Goal: Task Accomplishment & Management: Use online tool/utility

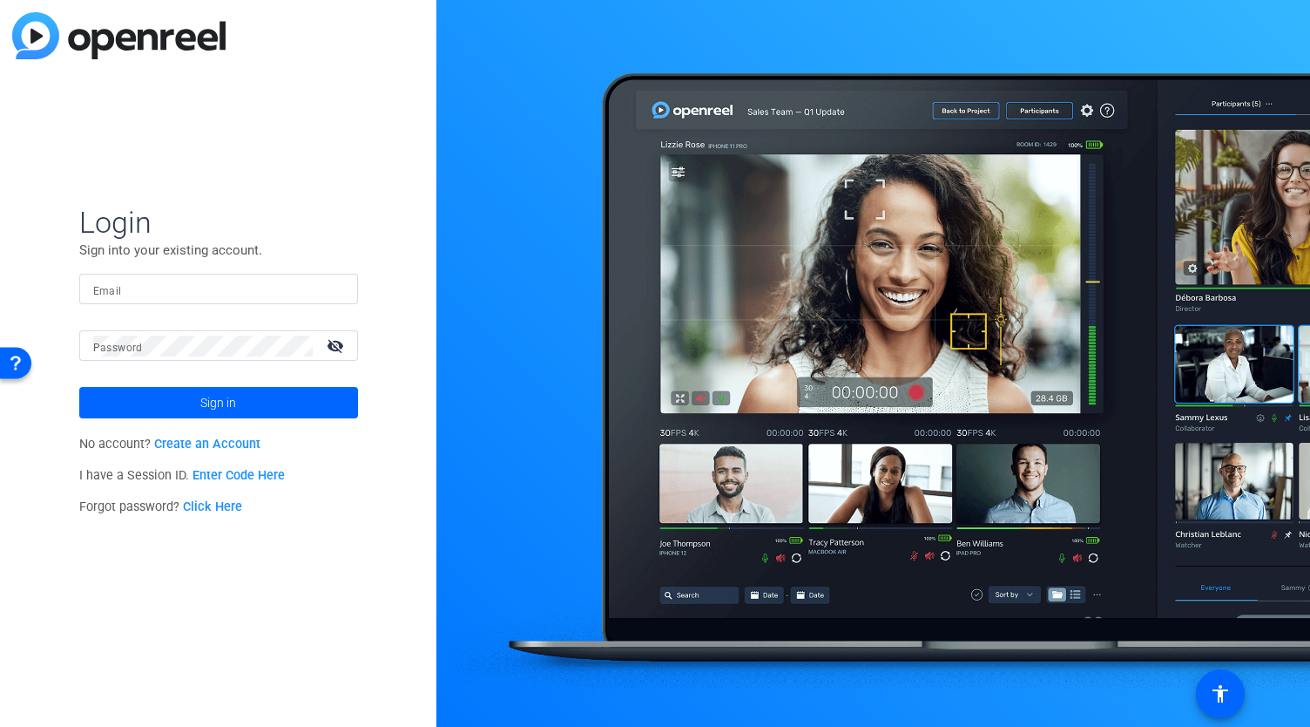
click at [253, 285] on input "Email" at bounding box center [218, 289] width 251 height 21
type input "[EMAIL_ADDRESS][DOMAIN_NAME]"
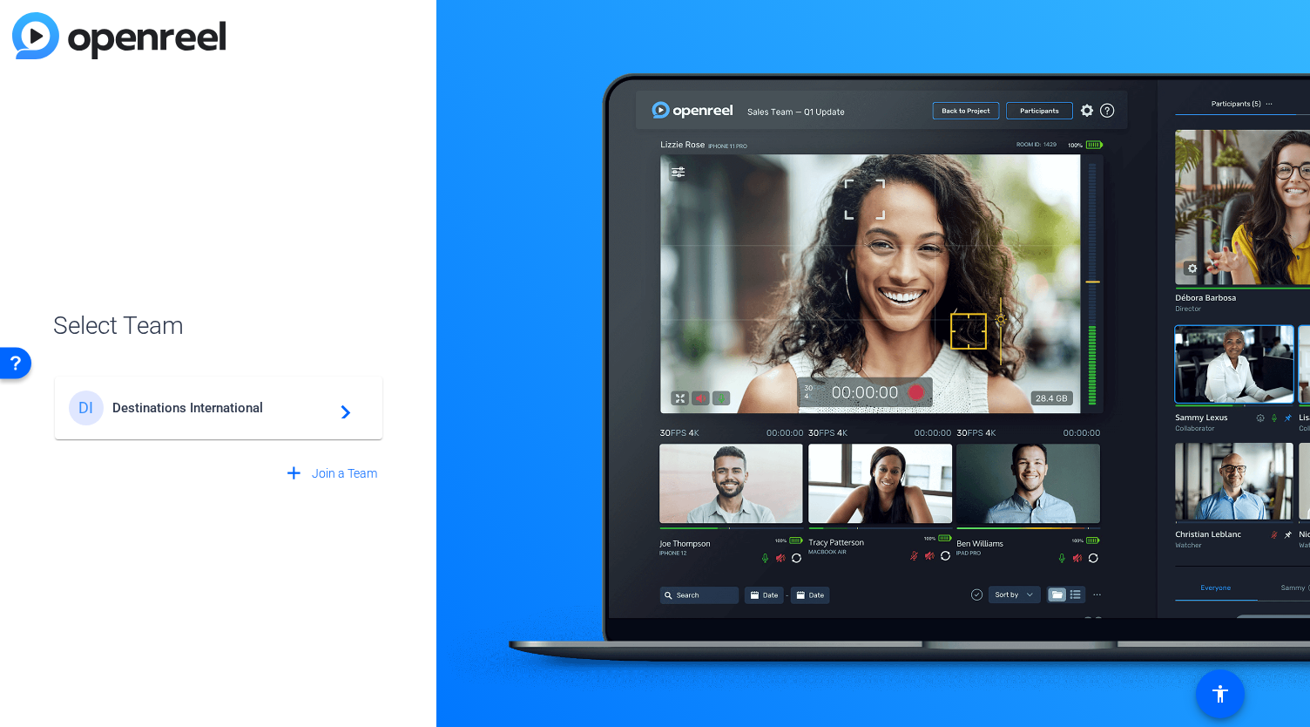
click at [247, 409] on span "Destinations International" at bounding box center [221, 408] width 218 height 16
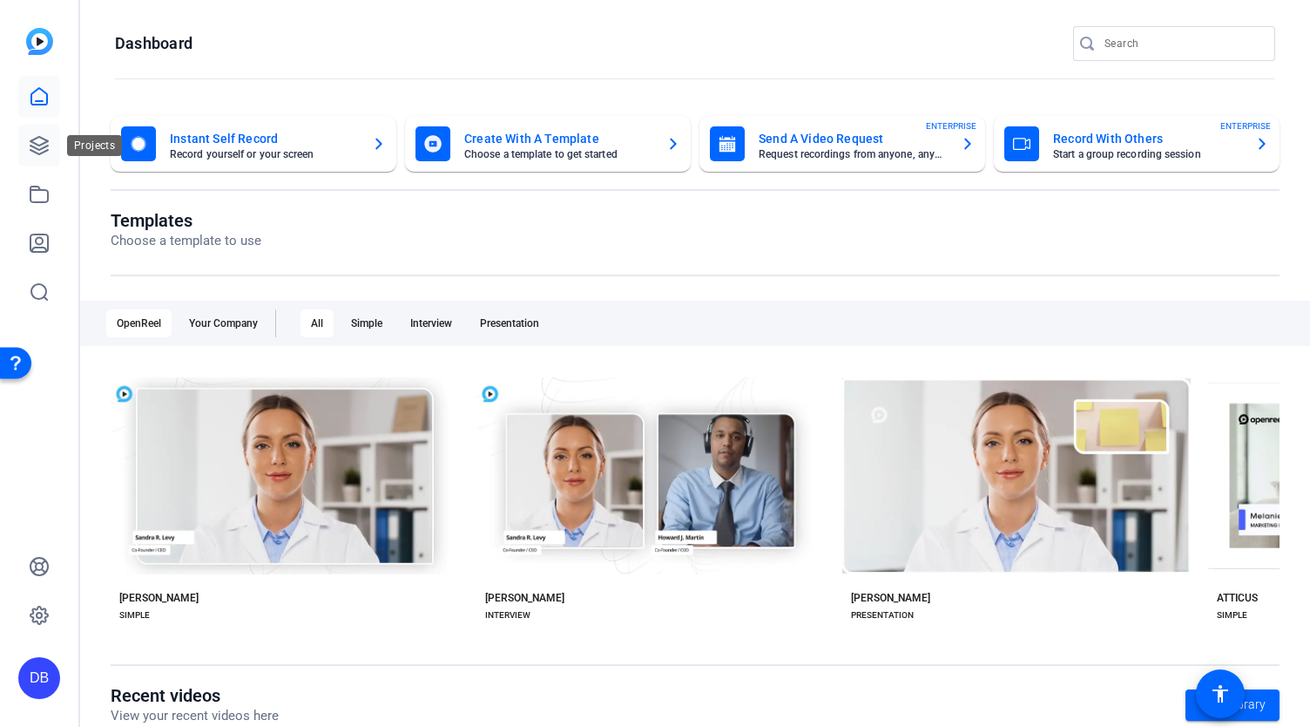
click at [48, 156] on link at bounding box center [39, 146] width 42 height 42
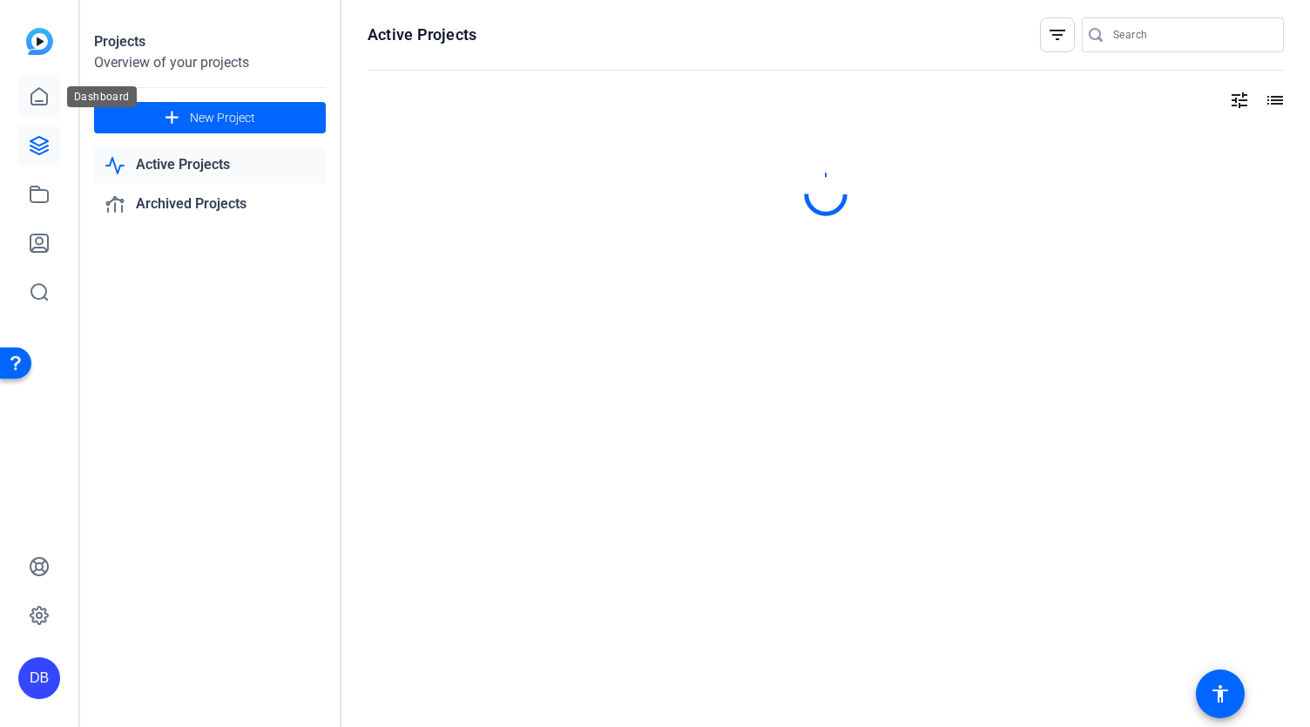
click at [47, 105] on icon at bounding box center [39, 96] width 21 height 21
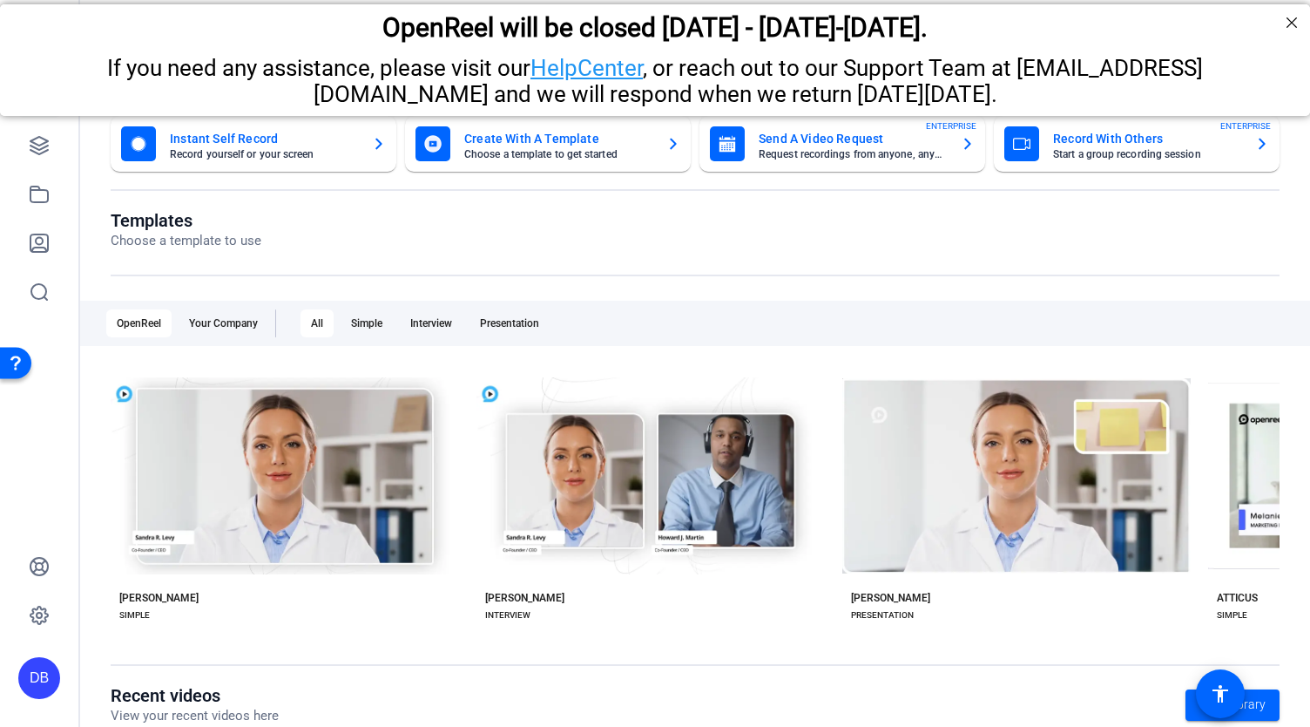
click at [875, 146] on mat-card-title "Send A Video Request" at bounding box center [853, 138] width 188 height 21
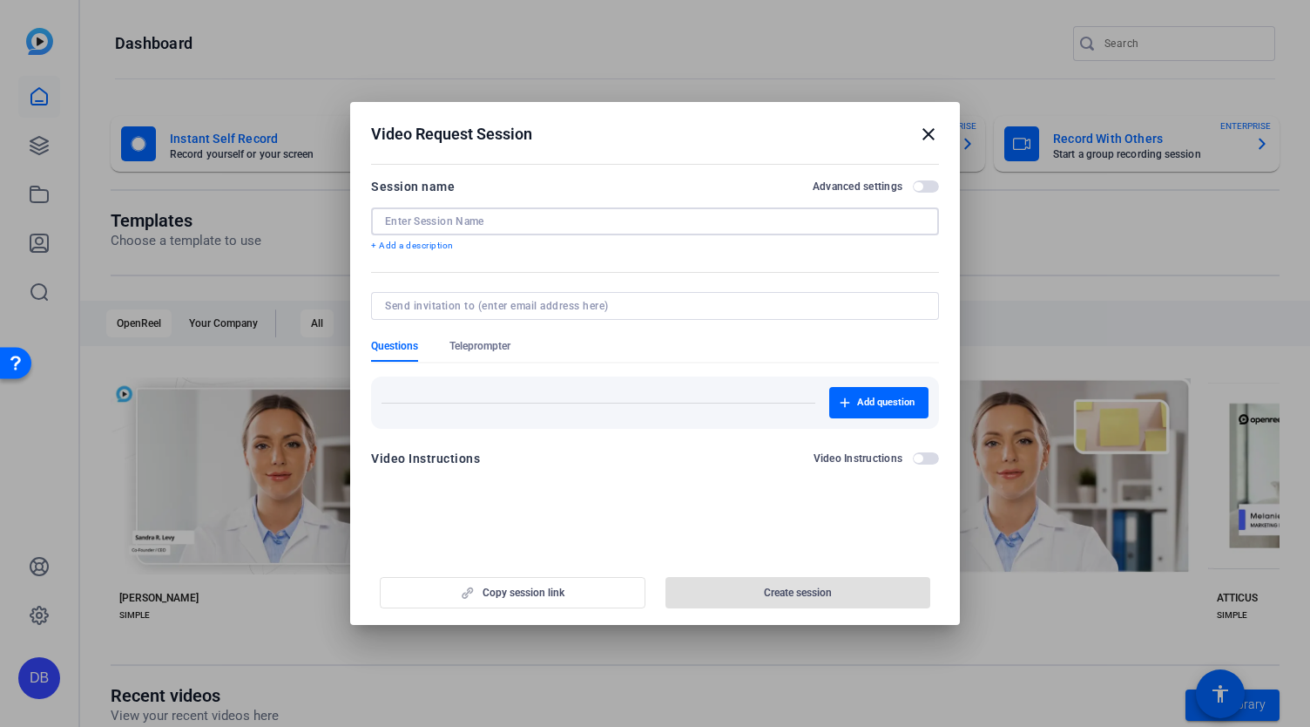
click at [608, 227] on input at bounding box center [655, 221] width 540 height 14
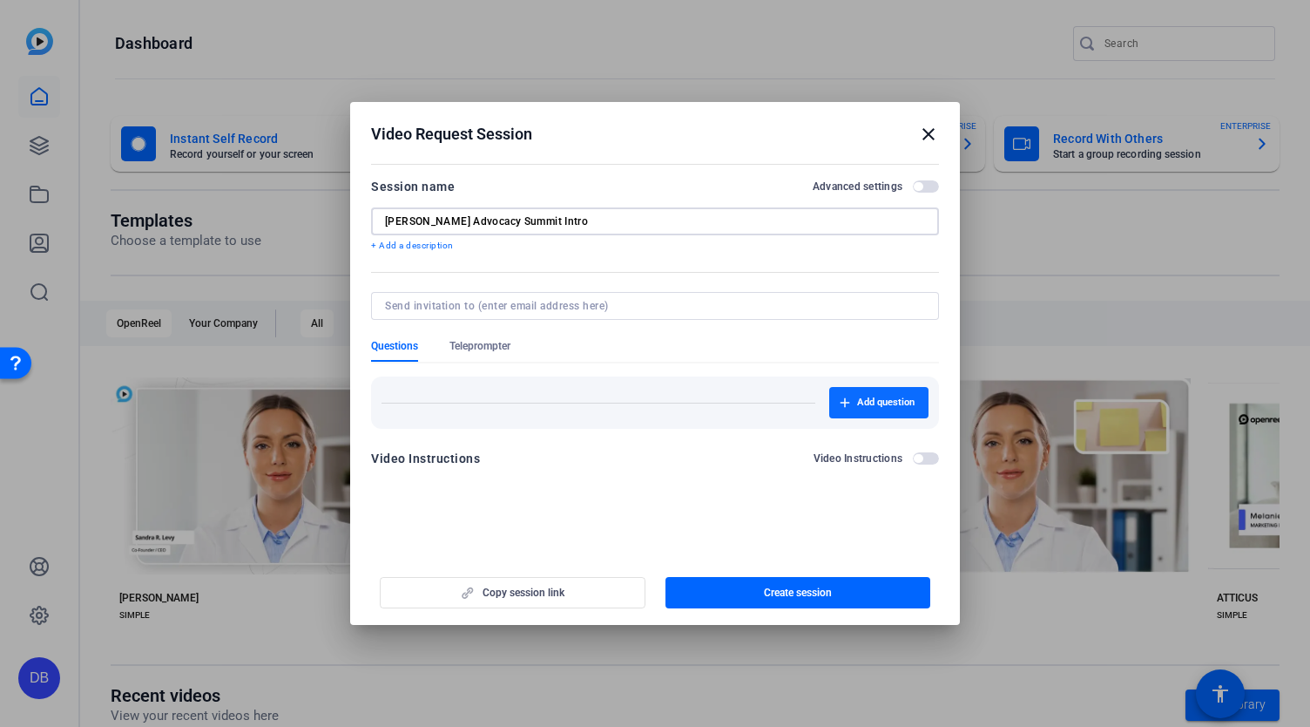
type input "[PERSON_NAME] Advocacy Summit Intro"
click at [857, 398] on span "Add question" at bounding box center [886, 403] width 58 height 14
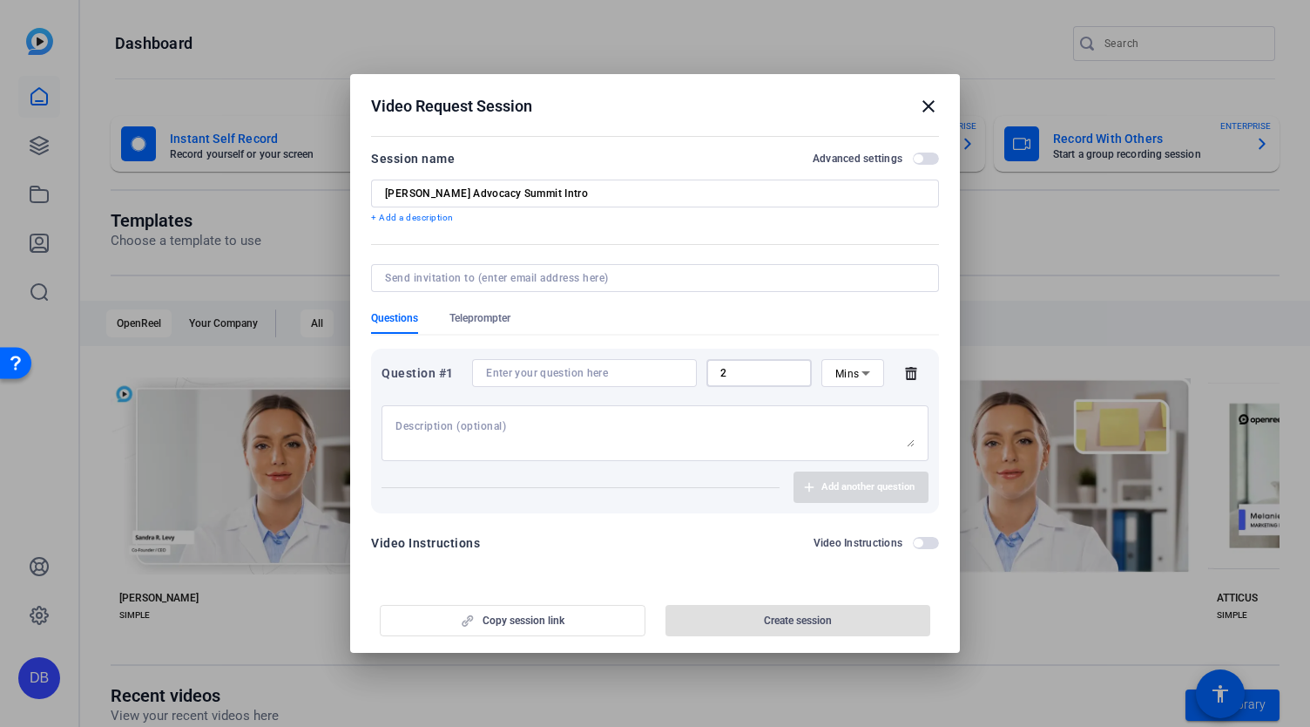
drag, startPoint x: 769, startPoint y: 371, endPoint x: 716, endPoint y: 371, distance: 53.1
click at [716, 371] on div "2" at bounding box center [759, 373] width 105 height 28
type input "1"
click at [565, 363] on div at bounding box center [584, 373] width 197 height 28
click at [565, 366] on div at bounding box center [584, 373] width 197 height 28
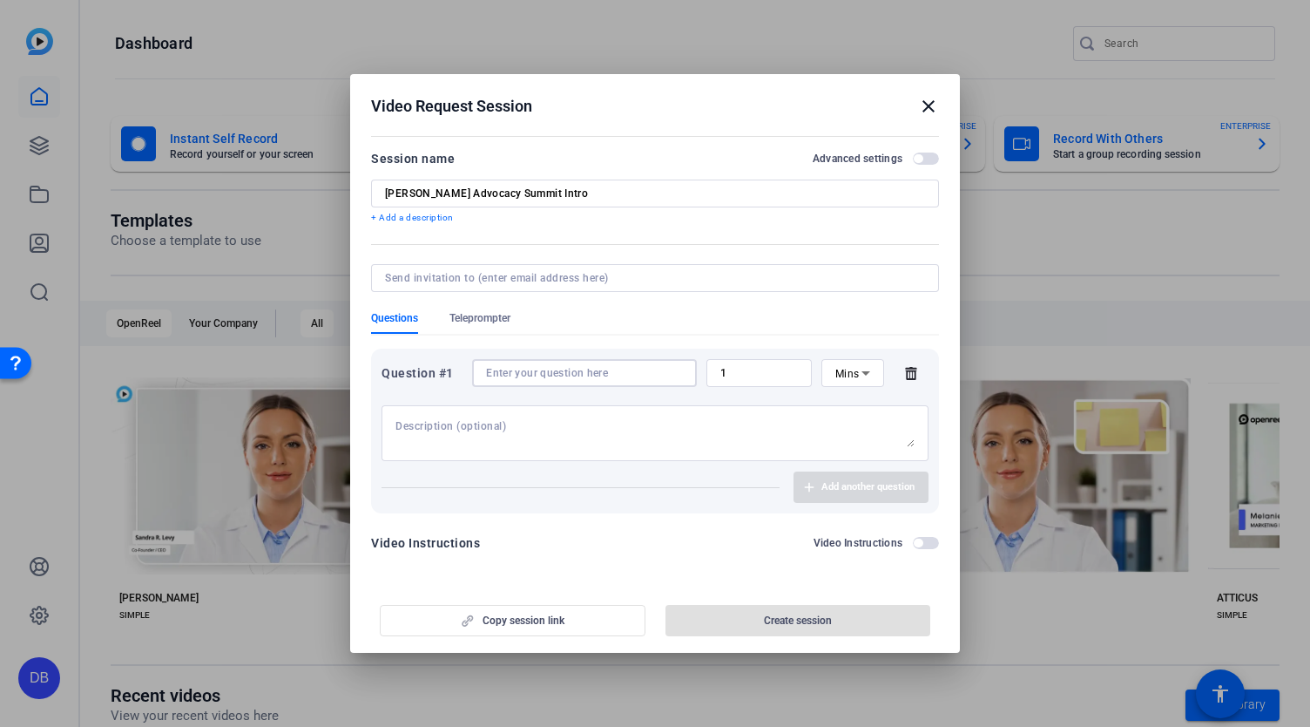
click at [566, 374] on input at bounding box center [584, 373] width 197 height 14
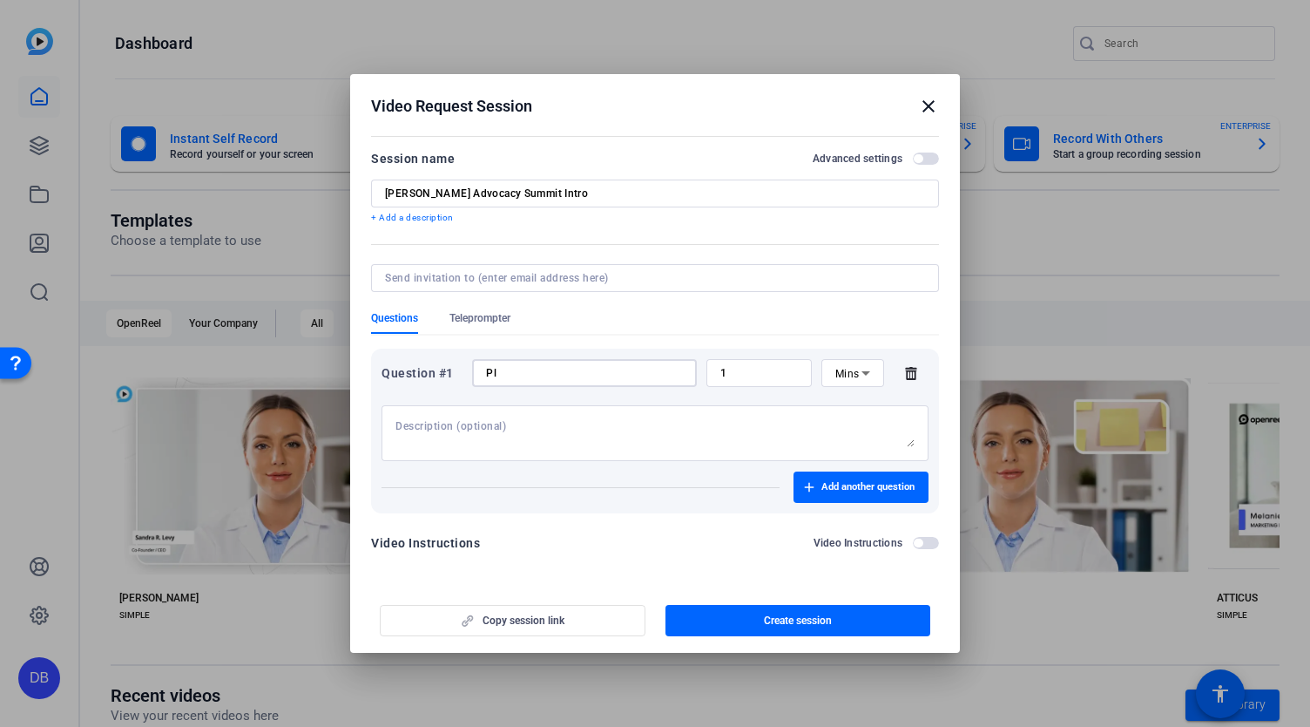
type input "P"
type input "S"
type input "Welcome"
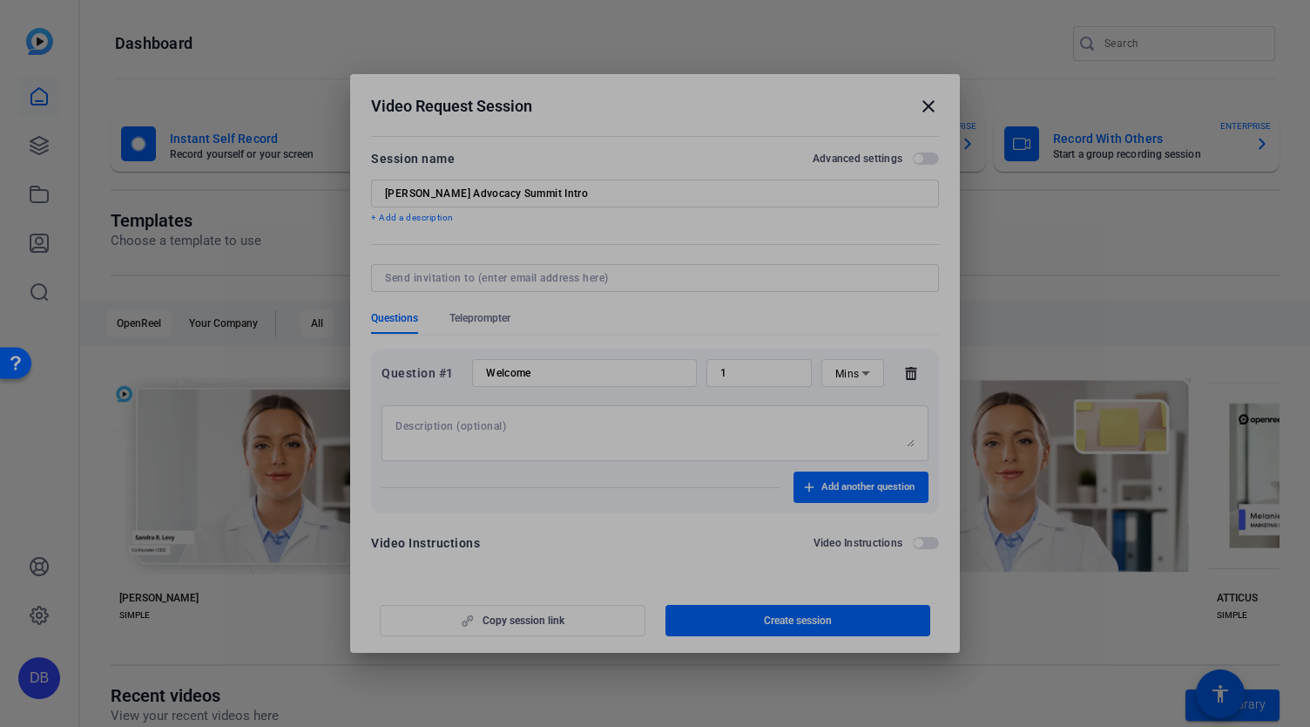
click at [648, 442] on textarea at bounding box center [655, 433] width 519 height 28
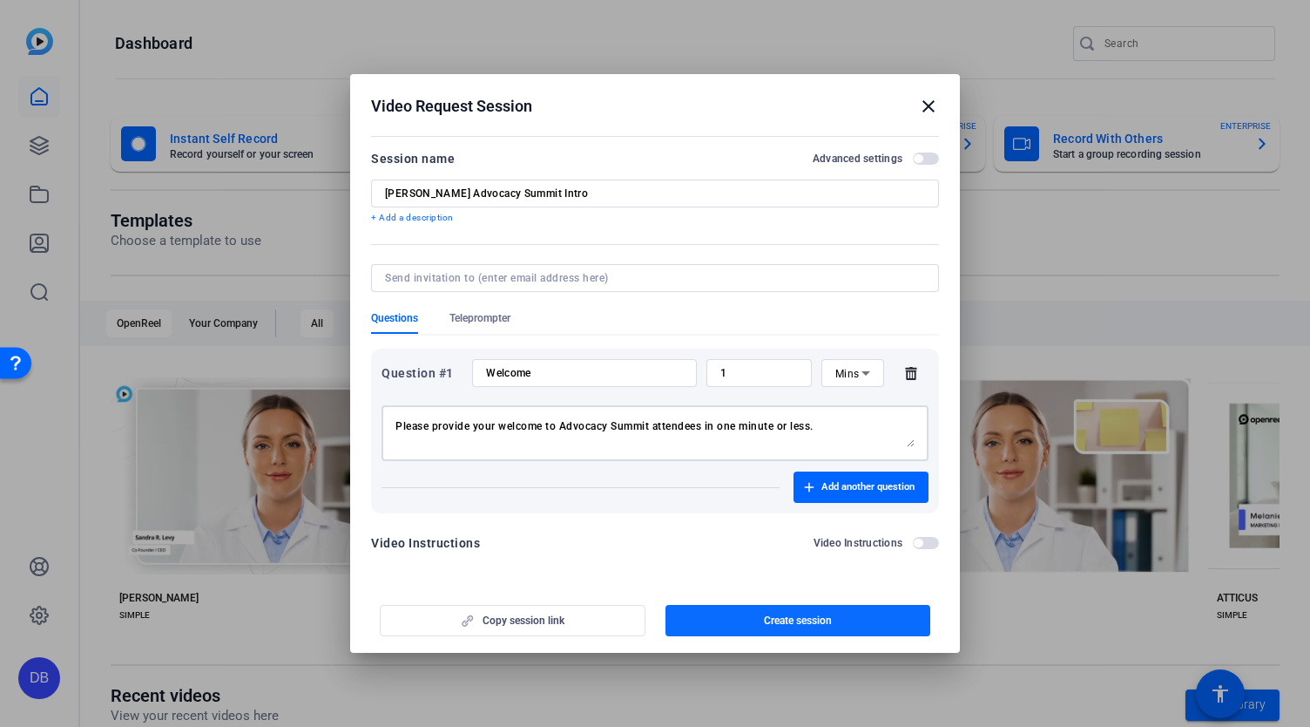
type textarea "Please provide your welcome to Advocacy Summit attendees in one minute or less."
click at [749, 617] on span "button" at bounding box center [799, 620] width 266 height 42
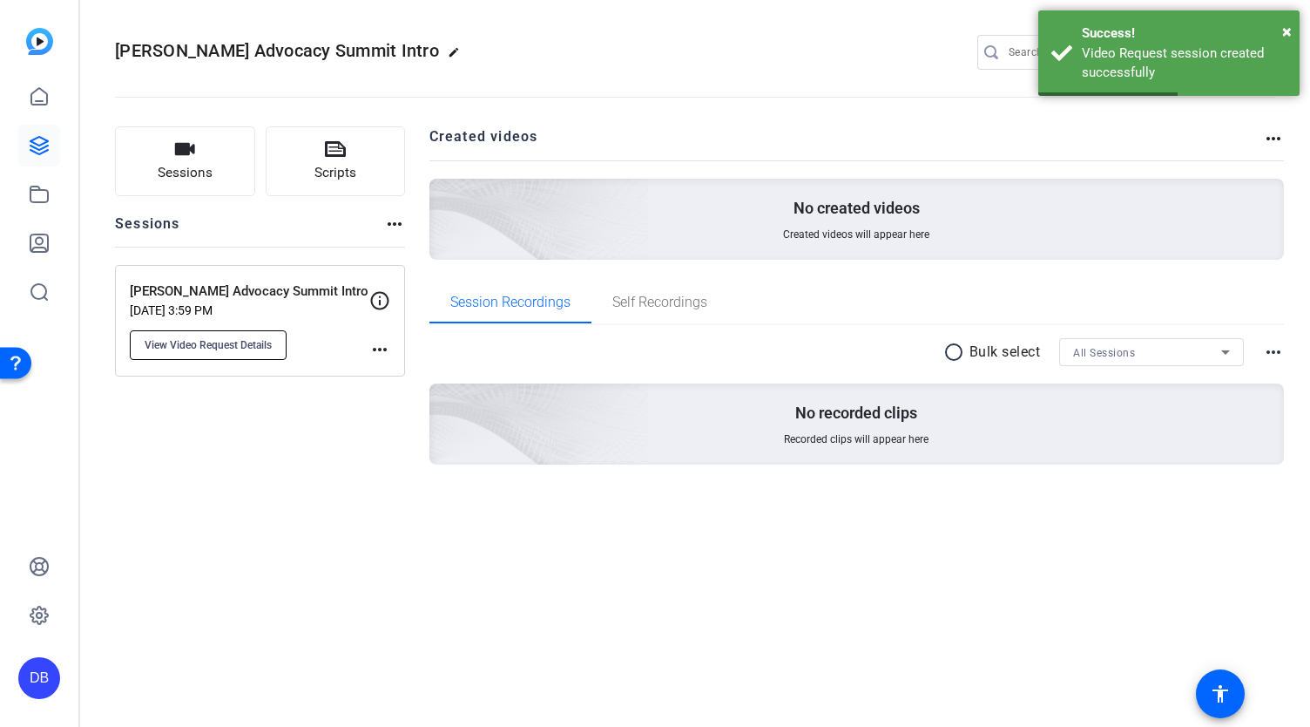
click at [259, 342] on span "View Video Request Details" at bounding box center [208, 345] width 127 height 14
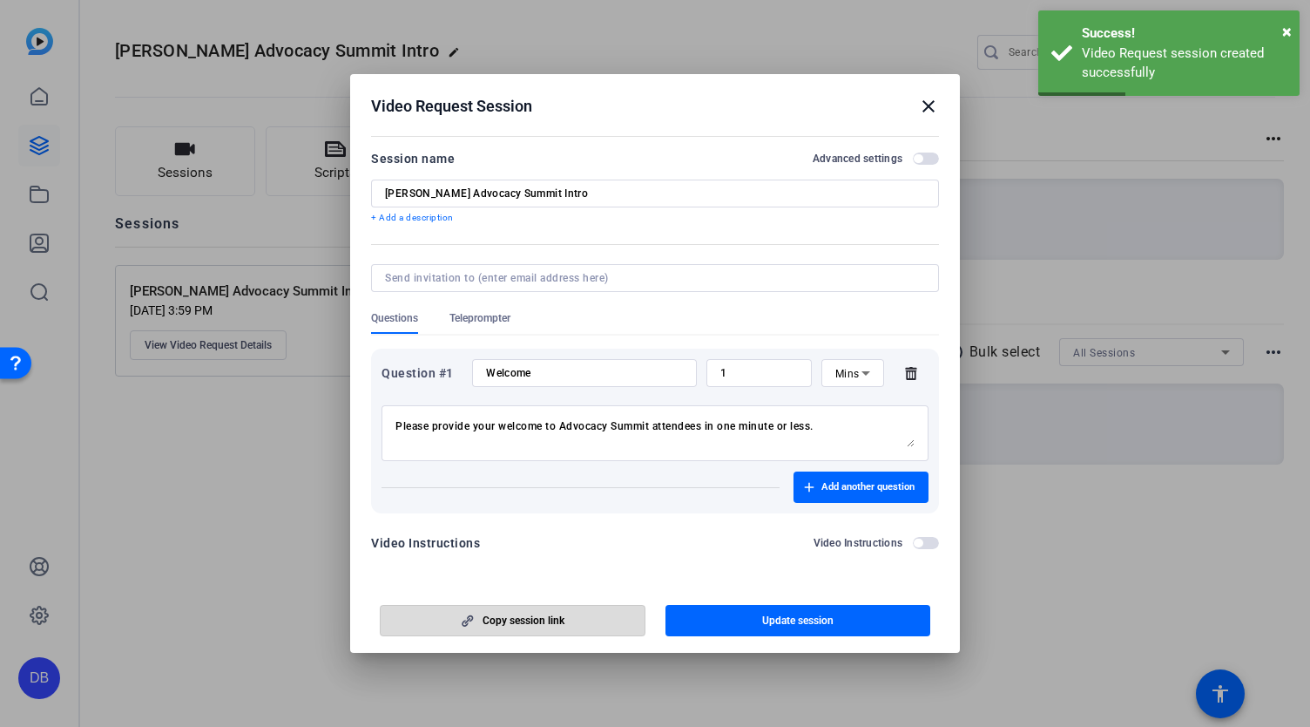
click at [579, 619] on span "button" at bounding box center [513, 620] width 264 height 42
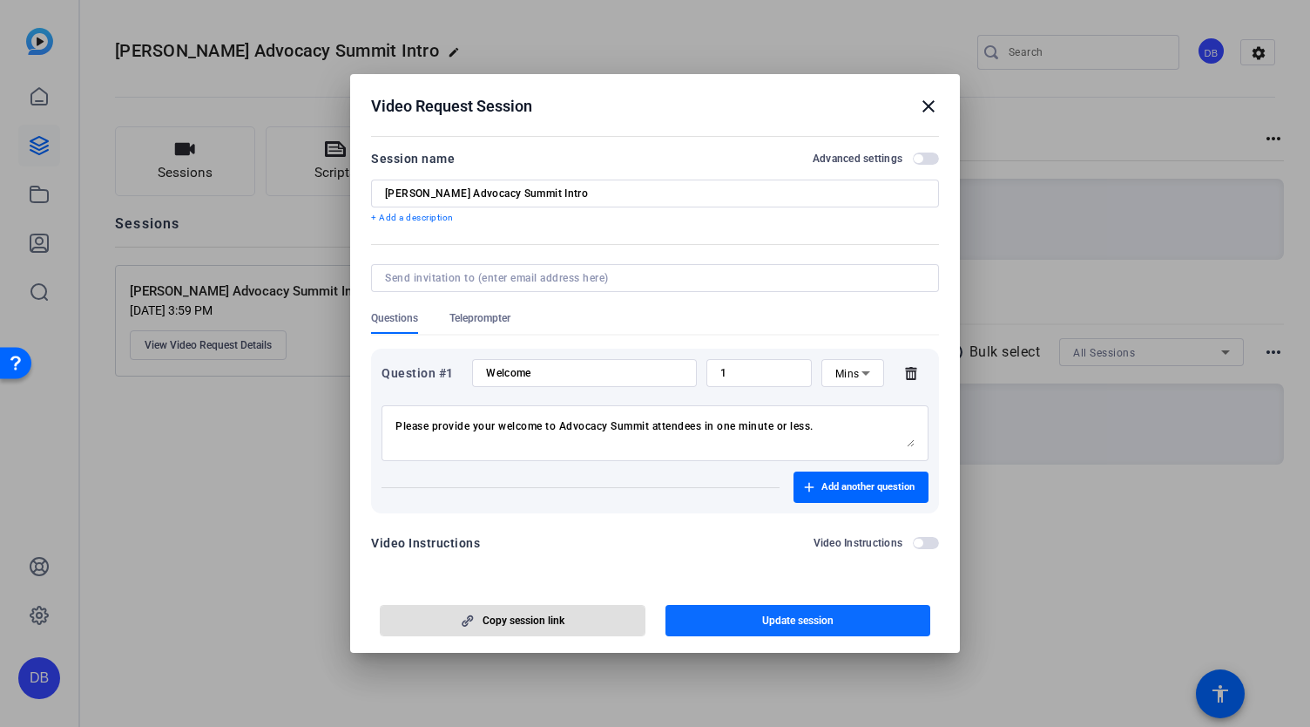
click at [728, 615] on span "button" at bounding box center [799, 620] width 266 height 42
